Goal: Task Accomplishment & Management: Manage account settings

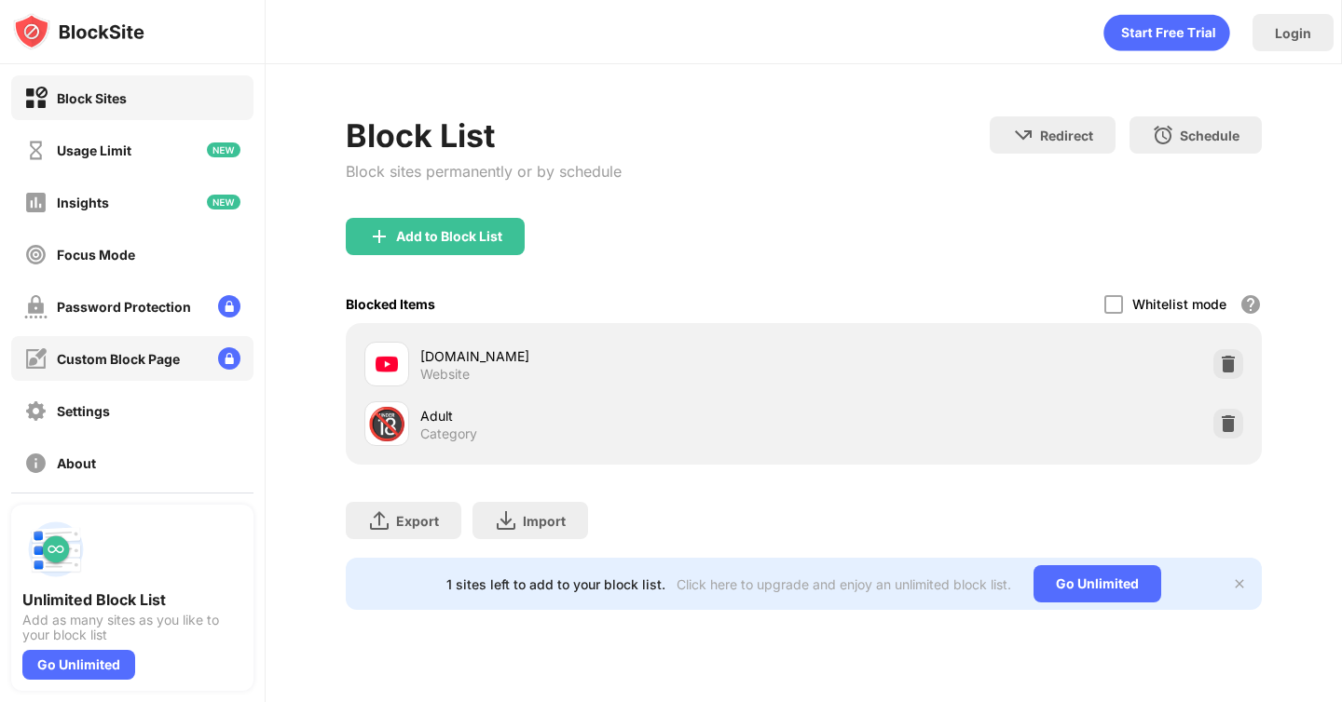
scroll to position [116, 0]
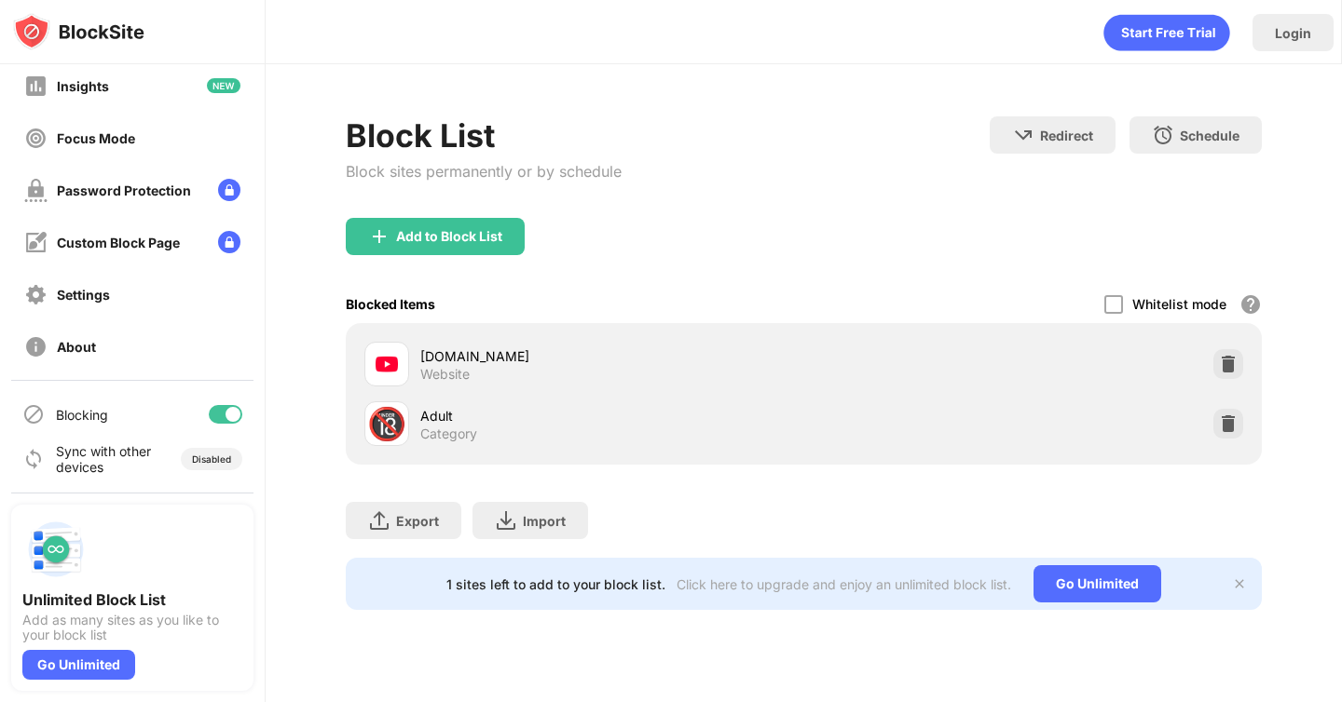
click at [226, 410] on div at bounding box center [232, 414] width 15 height 15
